Goal: Information Seeking & Learning: Learn about a topic

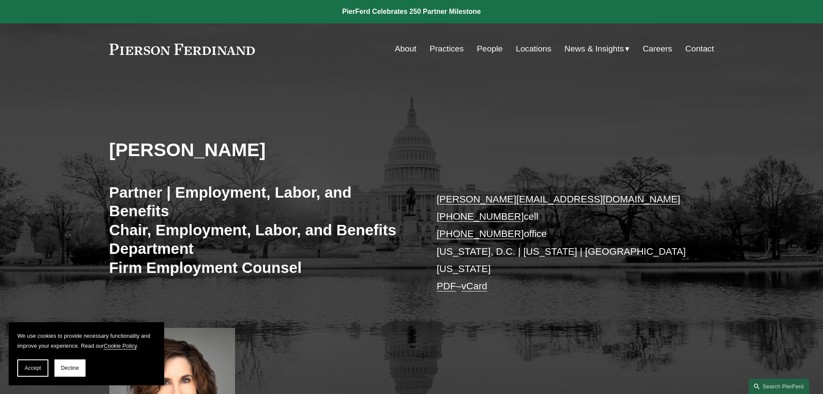
drag, startPoint x: 550, startPoint y: 274, endPoint x: 101, endPoint y: 52, distance: 500.8
click at [415, 76] on div "[PERSON_NAME] Partner | Employment, Labor, and Benefits Chair, Employment, Labo…" at bounding box center [411, 256] width 823 height 363
drag, startPoint x: 727, startPoint y: 48, endPoint x: 345, endPoint y: 59, distance: 381.4
click at [345, 59] on div "Skip to Content About Practices People Locations" at bounding box center [411, 48] width 823 height 51
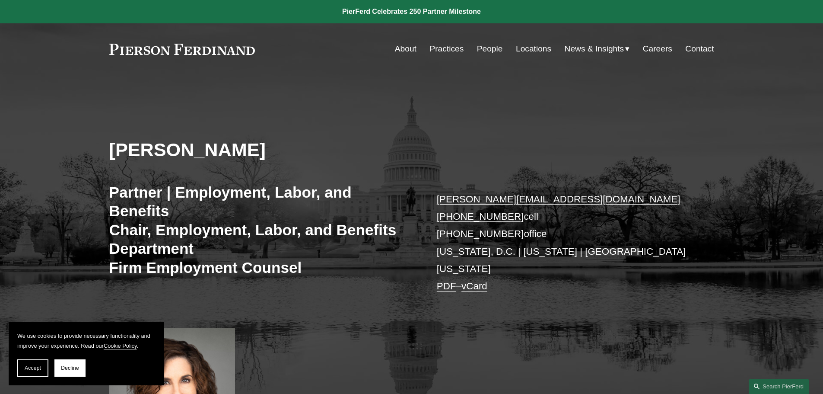
click at [367, 73] on div "Skip to Content About Practices People Locations" at bounding box center [411, 48] width 823 height 51
click at [78, 373] on button "Decline" at bounding box center [69, 367] width 31 height 17
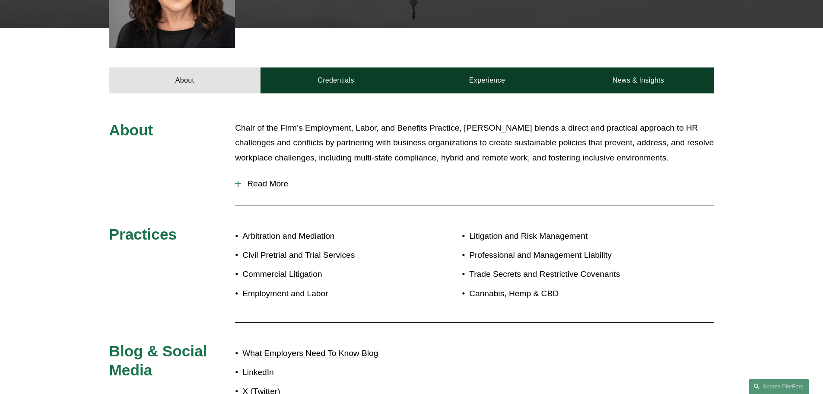
scroll to position [519, 0]
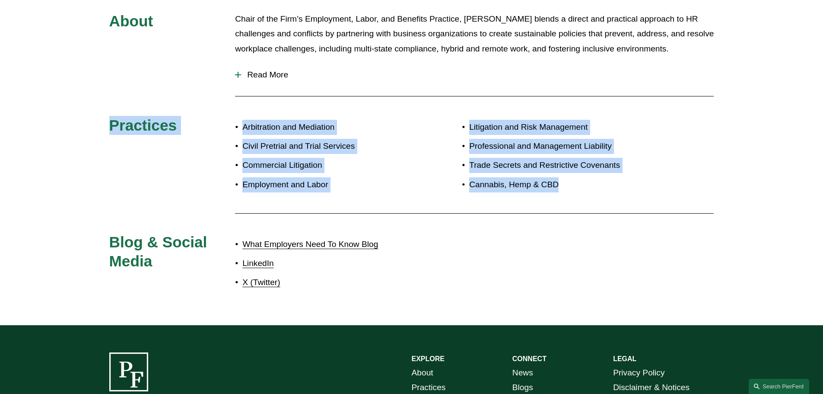
drag, startPoint x: 564, startPoint y: 167, endPoint x: 265, endPoint y: 91, distance: 309.4
click at [230, 55] on div "About Chair of the Firm’s Employment, Labor, and Benefits Practice, [PERSON_NAM…" at bounding box center [411, 155] width 823 height 286
click at [403, 177] on p "Employment and Labor" at bounding box center [326, 184] width 169 height 15
click at [579, 188] on div "Litigation and Risk Management Professional and Management Liability Trade Secr…" at bounding box center [563, 161] width 202 height 91
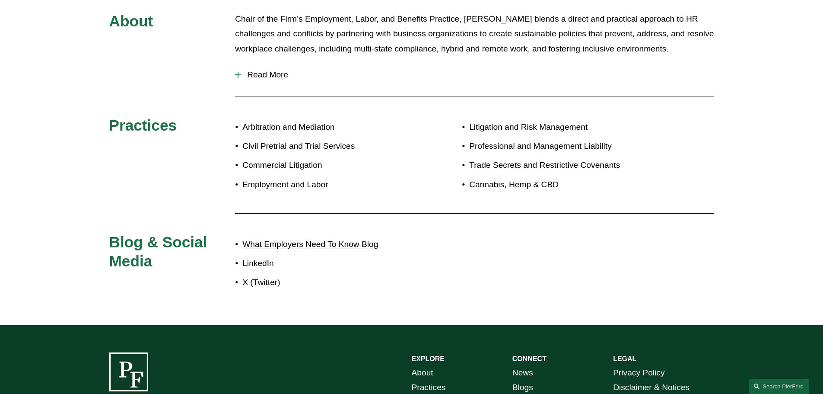
drag, startPoint x: 572, startPoint y: 178, endPoint x: 579, endPoint y: 172, distance: 8.6
click at [572, 177] on p "Cannabis, Hemp & CBD" at bounding box center [566, 184] width 195 height 15
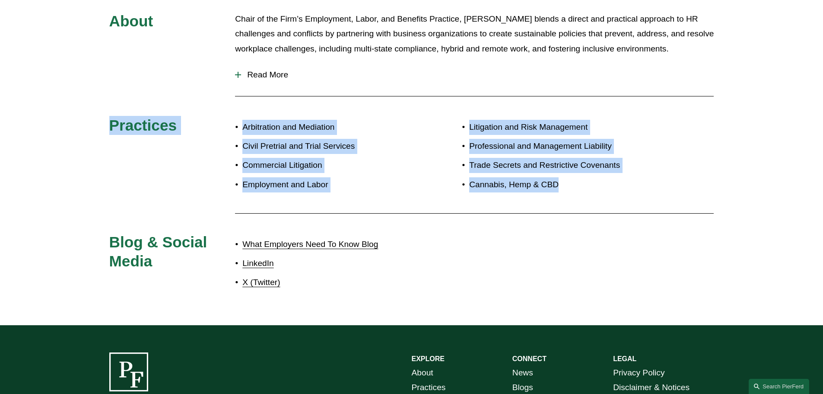
drag, startPoint x: 583, startPoint y: 170, endPoint x: 113, endPoint y: 107, distance: 474.0
click at [113, 107] on div "About Chair of the Firm’s Employment, Labor, and Benefits Practice, [PERSON_NAM…" at bounding box center [411, 155] width 823 height 286
click at [196, 124] on div "Practices" at bounding box center [159, 129] width 101 height 26
drag, startPoint x: 106, startPoint y: 109, endPoint x: 596, endPoint y: 176, distance: 493.8
click at [596, 176] on div "About Chair of the Firm’s Employment, Labor, and Benefits Practice, [PERSON_NAM…" at bounding box center [411, 155] width 823 height 286
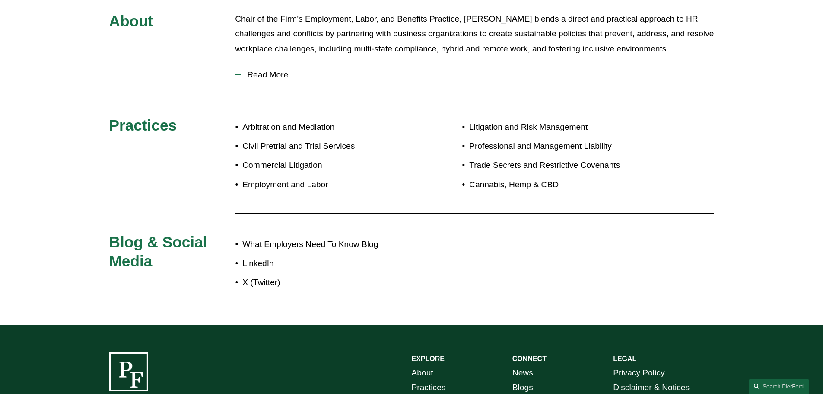
click at [520, 209] on div at bounding box center [474, 213] width 479 height 9
